Goal: Task Accomplishment & Management: Manage account settings

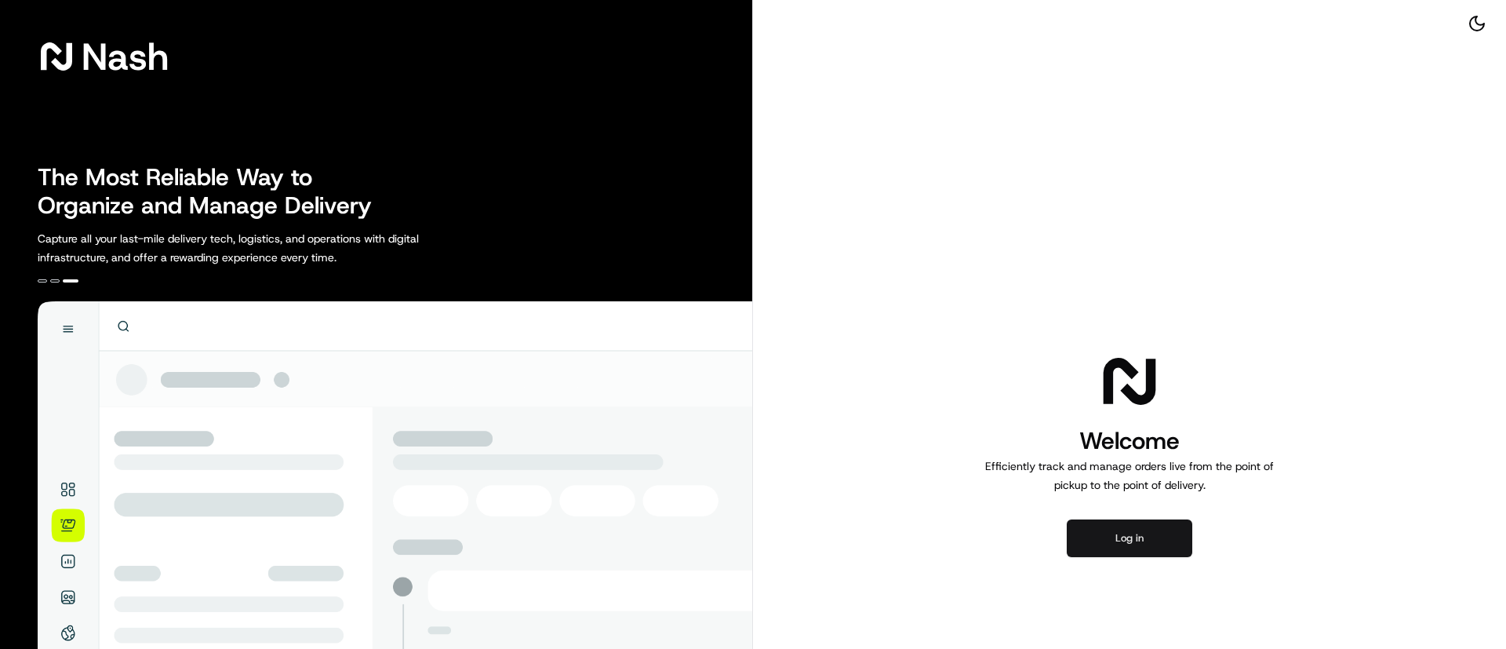
click at [1148, 521] on button "Log in" at bounding box center [1129, 538] width 125 height 38
click at [1134, 545] on button "Log in" at bounding box center [1129, 538] width 125 height 38
